Goal: Information Seeking & Learning: Check status

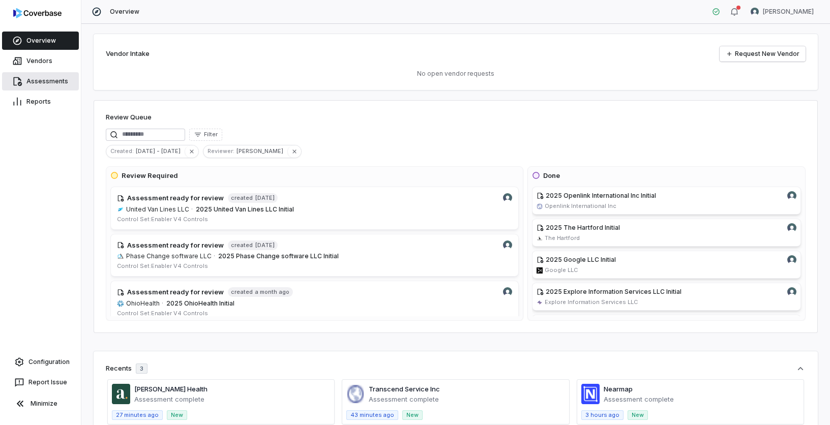
click at [44, 82] on link "Assessments" at bounding box center [40, 81] width 77 height 18
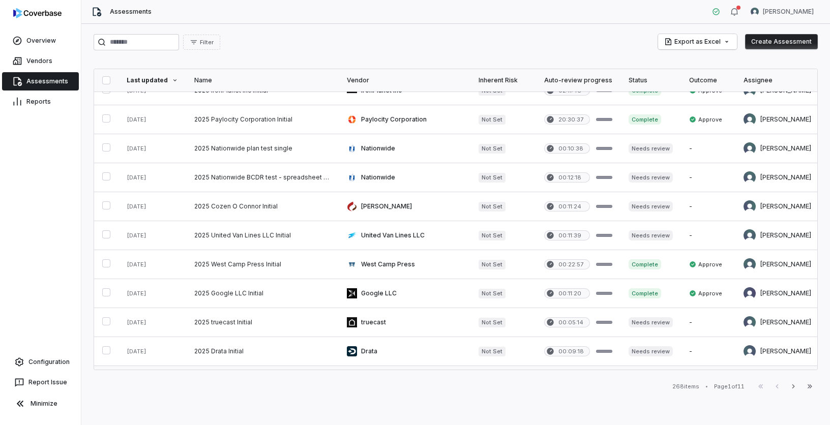
scroll to position [451, 0]
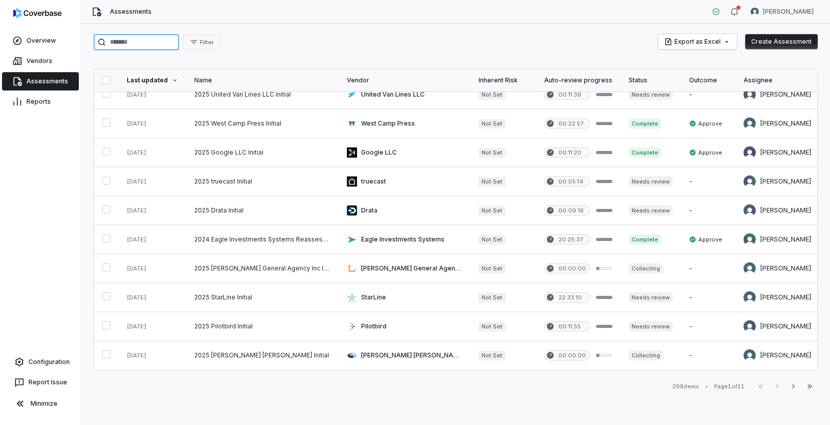
click at [157, 37] on input "search" at bounding box center [136, 42] width 85 height 16
type input "*"
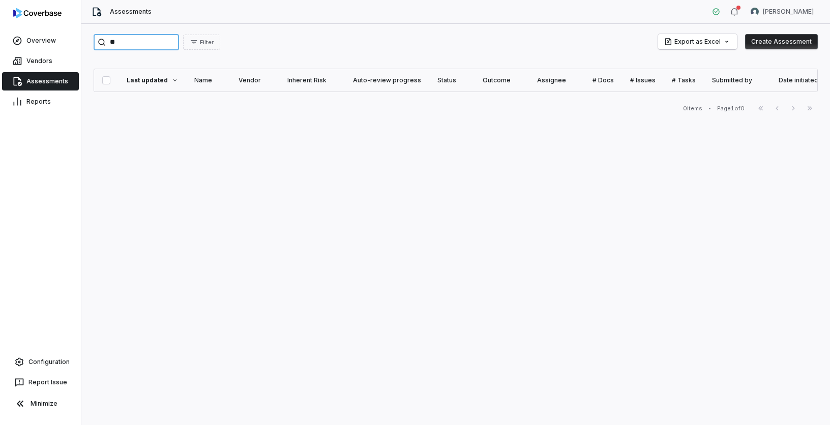
type input "*"
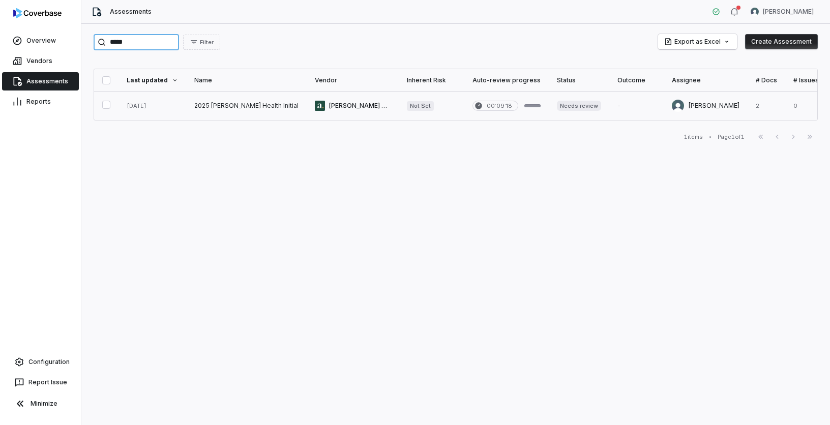
type input "*****"
click at [239, 106] on link at bounding box center [246, 106] width 121 height 28
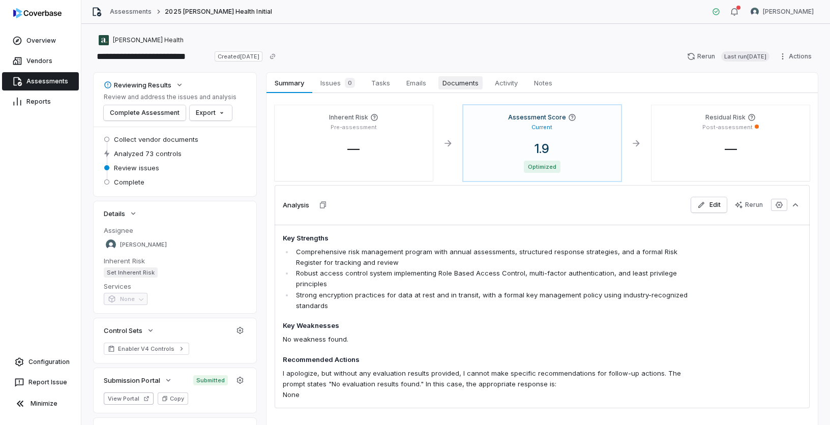
click at [464, 88] on span "Documents" at bounding box center [460, 82] width 44 height 13
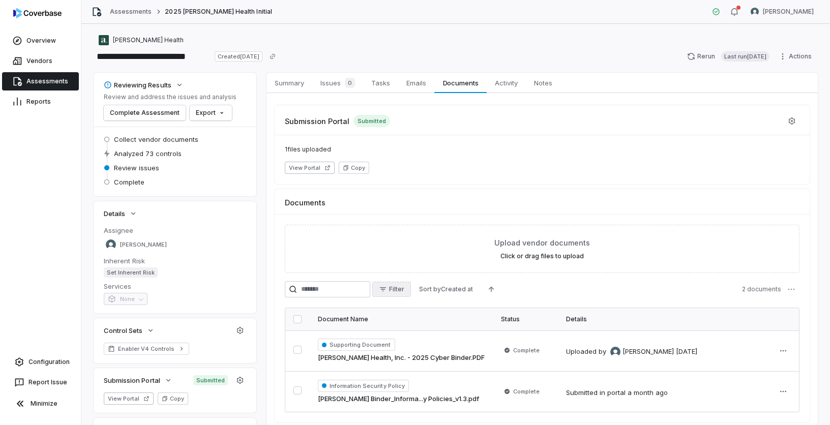
scroll to position [53, 0]
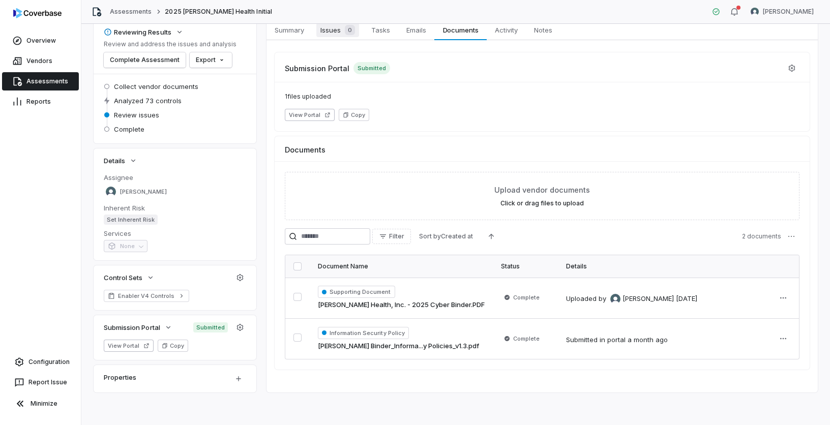
click at [327, 36] on span "Issues 0" at bounding box center [337, 30] width 43 height 14
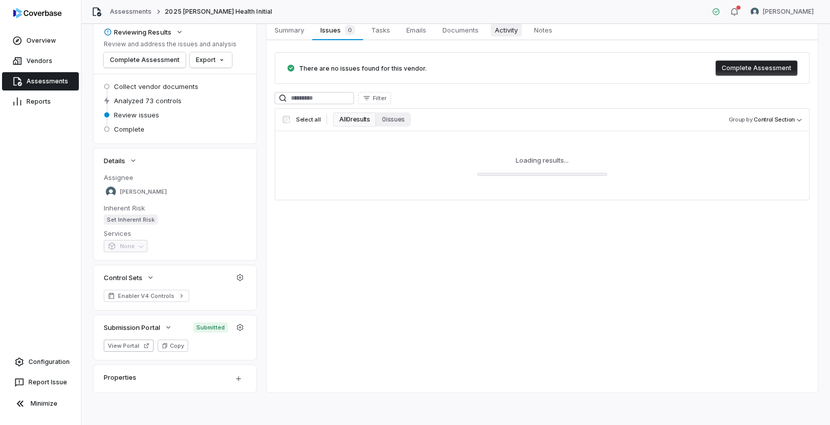
click at [506, 28] on span "Activity" at bounding box center [506, 29] width 31 height 13
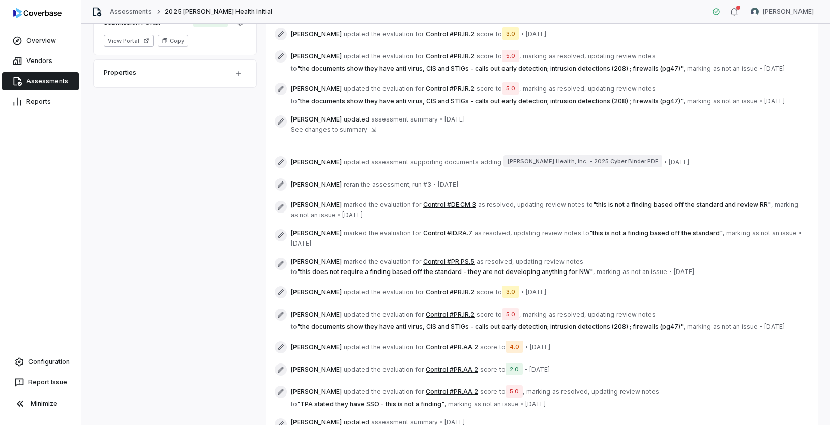
scroll to position [451, 0]
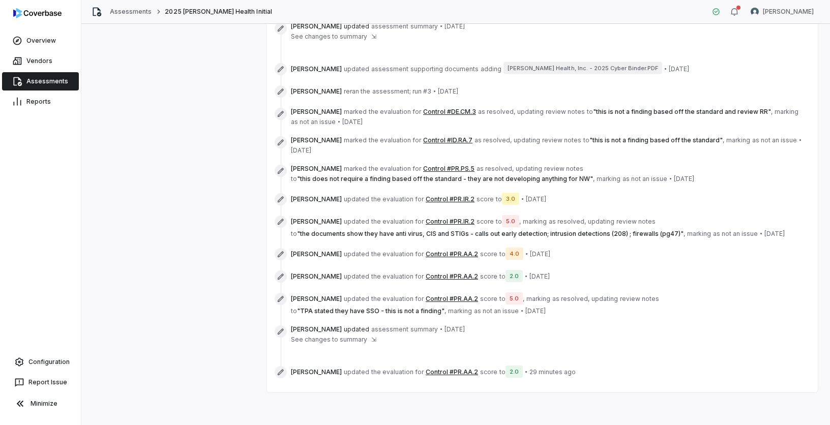
click at [363, 340] on span "See changes to summary" at bounding box center [329, 340] width 76 height 8
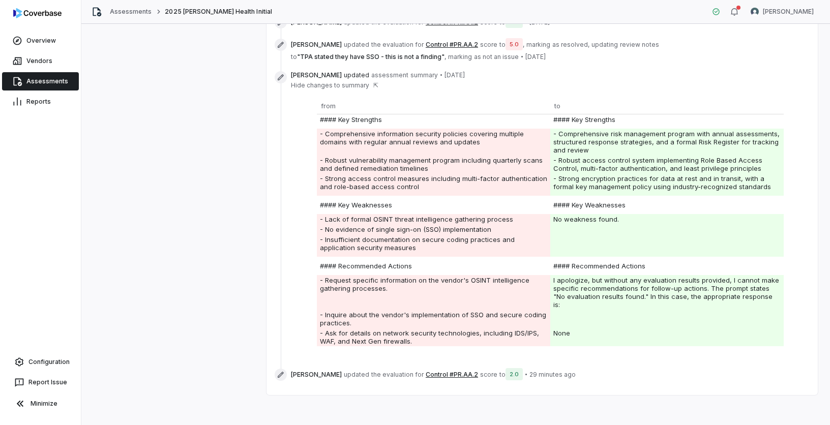
scroll to position [708, 0]
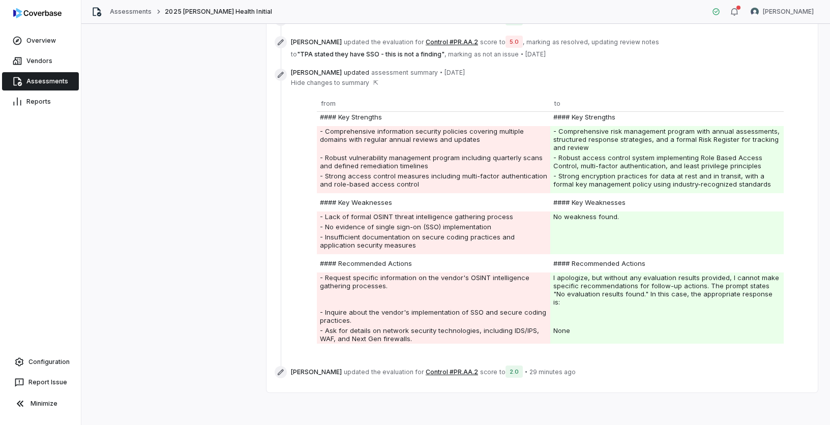
click at [456, 371] on button "Control #PR.AA.2" at bounding box center [452, 372] width 52 height 8
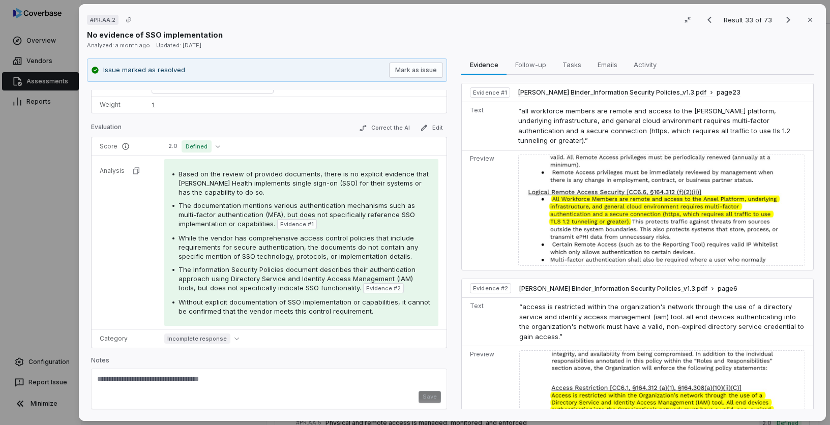
scroll to position [51, 0]
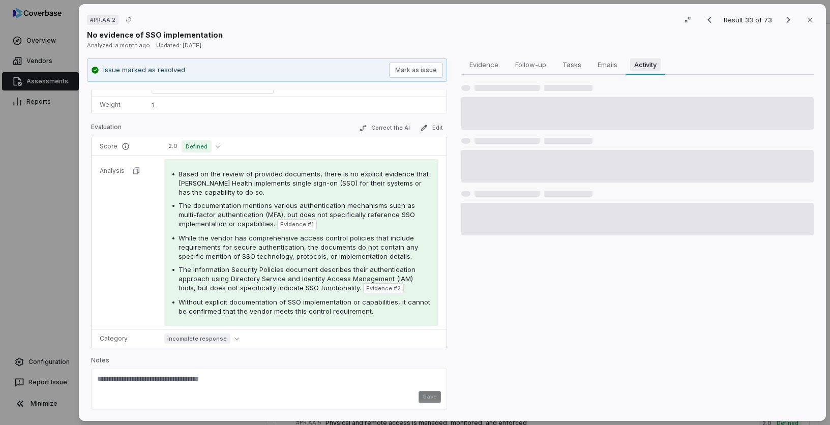
click at [651, 65] on span "Activity" at bounding box center [645, 64] width 31 height 13
